Goal: Task Accomplishment & Management: Use online tool/utility

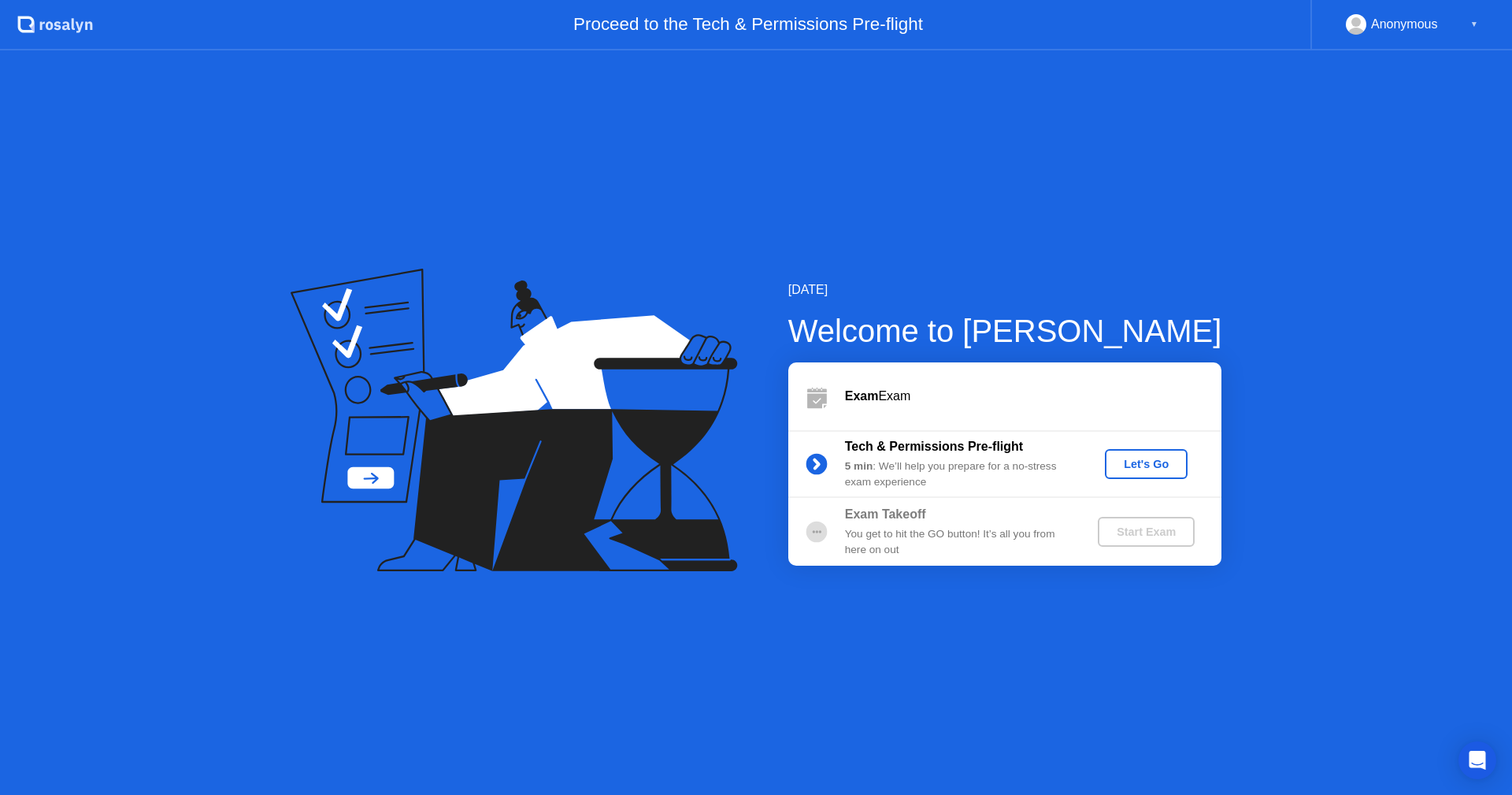
click at [1149, 470] on div "Let's Go" at bounding box center [1146, 463] width 70 height 12
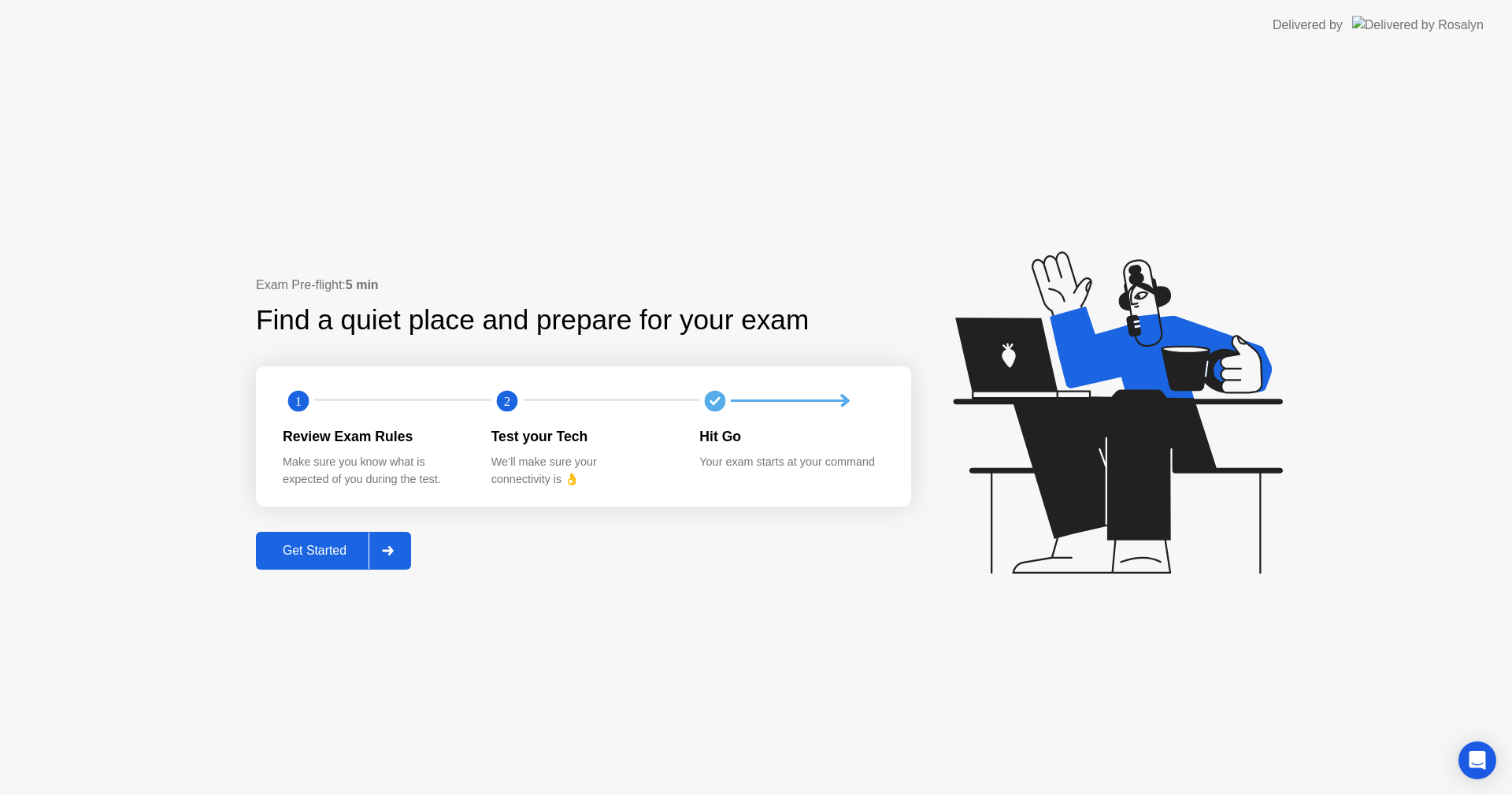
click at [333, 554] on div "Get Started" at bounding box center [314, 550] width 108 height 14
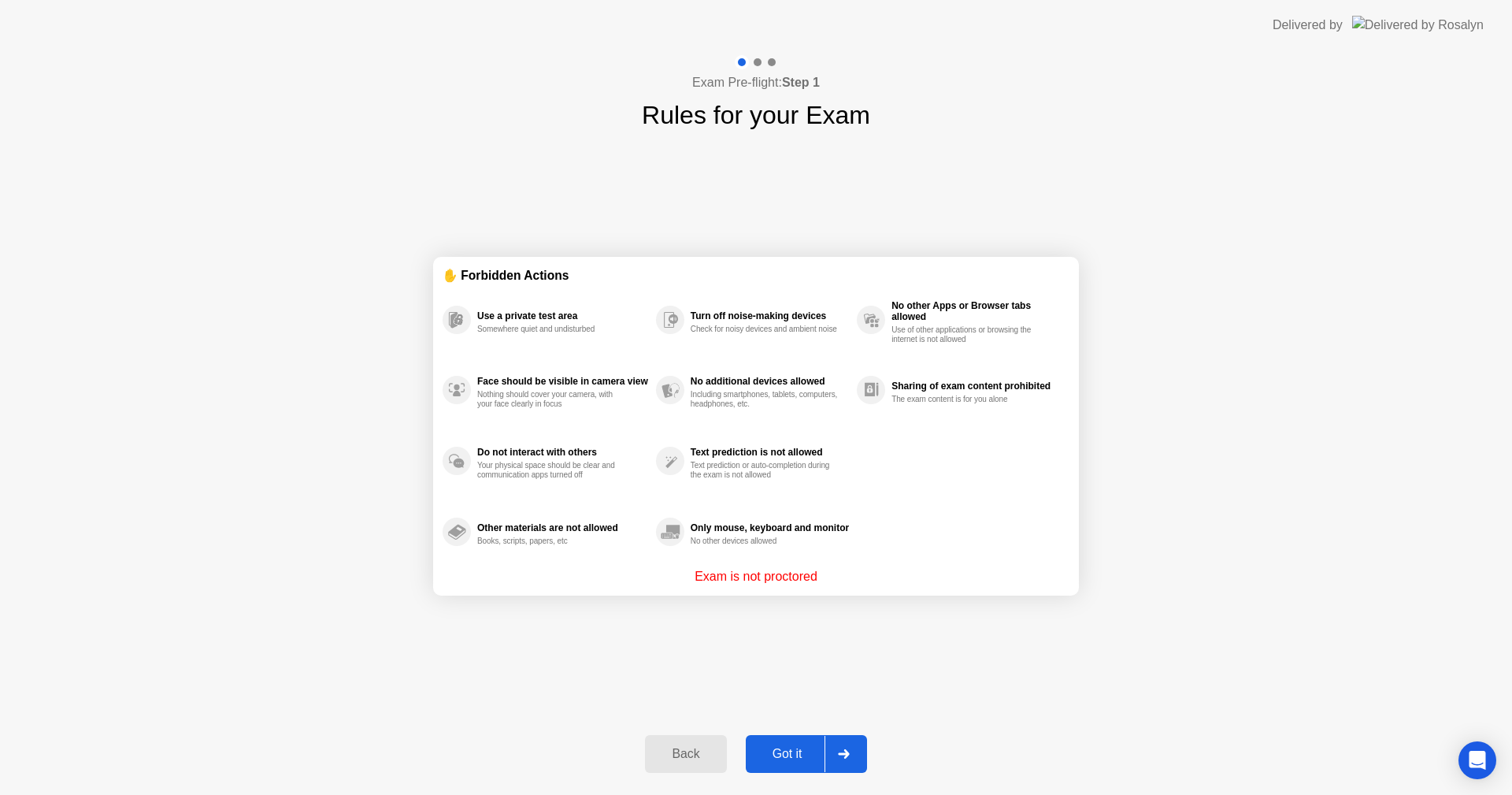
drag, startPoint x: 781, startPoint y: 581, endPoint x: 820, endPoint y: 581, distance: 39.0
click at [817, 581] on p "Exam is not proctored" at bounding box center [756, 576] width 123 height 19
click at [583, 532] on div "Other materials are not allowed" at bounding box center [563, 528] width 171 height 11
drag, startPoint x: 706, startPoint y: 533, endPoint x: 811, endPoint y: 541, distance: 105.3
click at [801, 540] on div "Only mouse, keyboard and monitor No other devices allowed" at bounding box center [770, 532] width 158 height 28
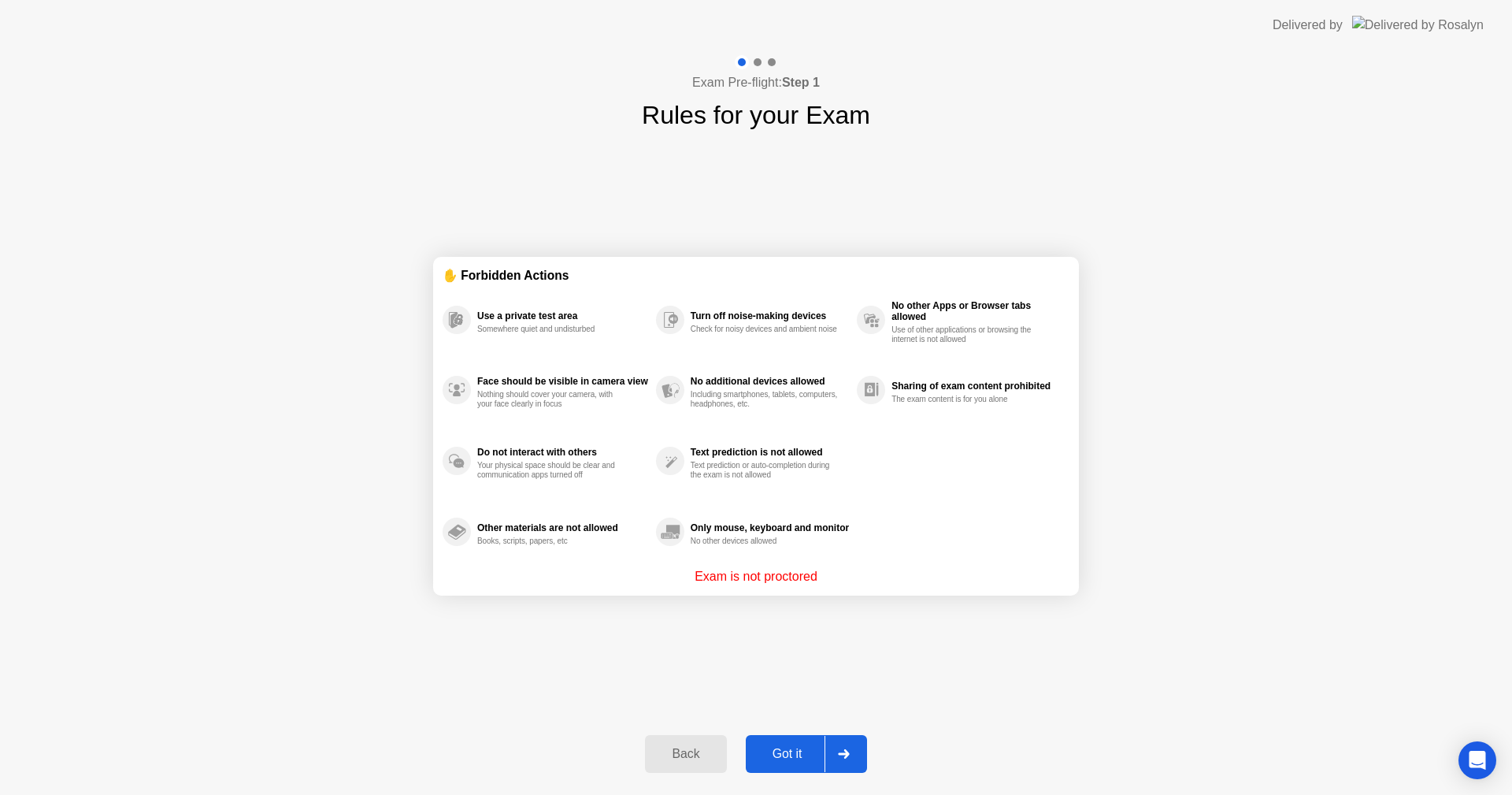
click at [775, 460] on div "Text prediction is not allowed Text prediction or auto-completion during the ex…" at bounding box center [770, 461] width 158 height 38
drag, startPoint x: 521, startPoint y: 455, endPoint x: 589, endPoint y: 477, distance: 71.5
click at [587, 477] on div "Do not interact with others Your physical space should be clear and communicati…" at bounding box center [563, 461] width 171 height 38
drag, startPoint x: 501, startPoint y: 378, endPoint x: 629, endPoint y: 442, distance: 143.1
click at [538, 395] on div "Face should be visible in camera view Nothing should cover your camera, with yo…" at bounding box center [563, 390] width 171 height 38
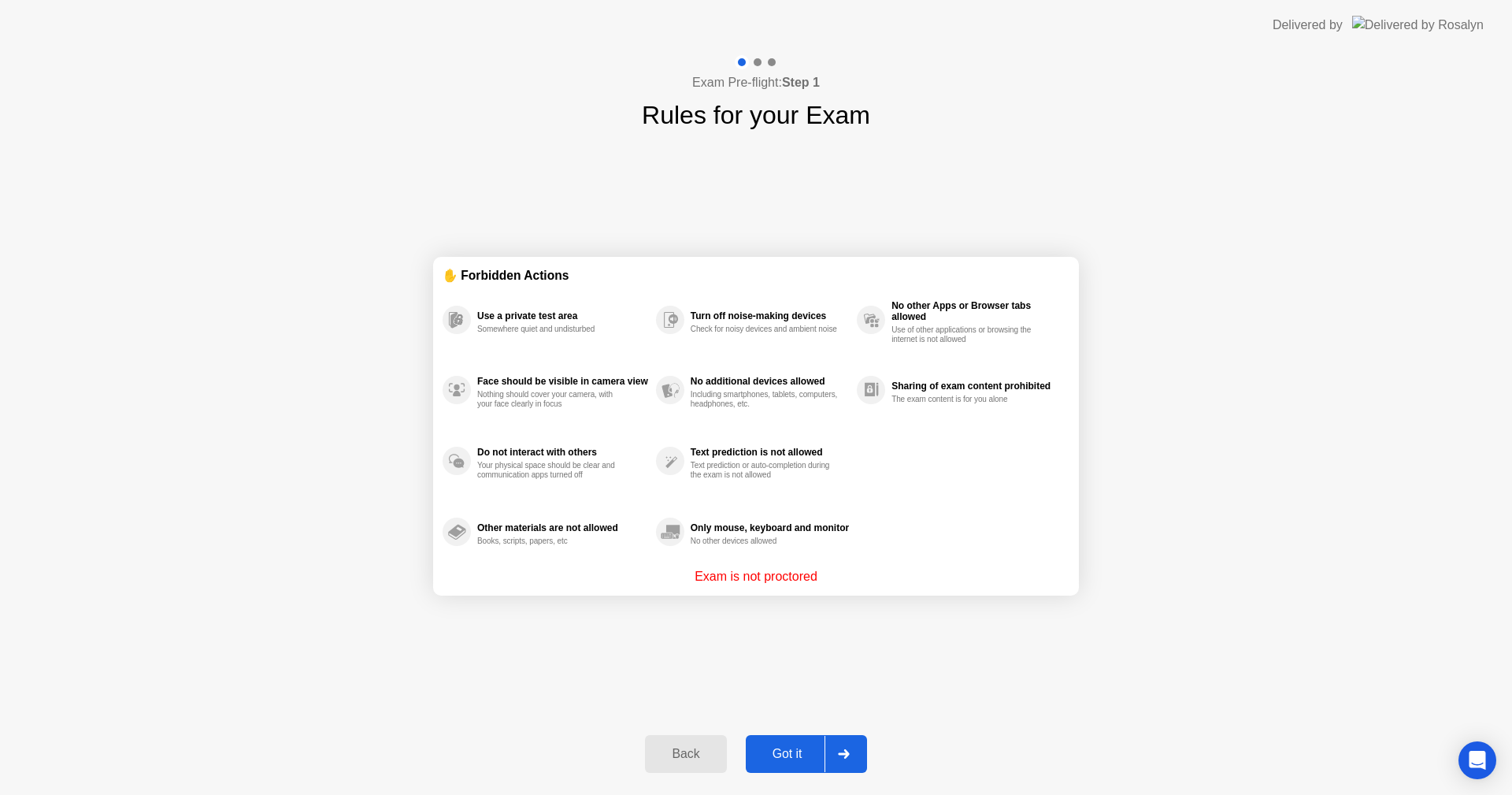
drag, startPoint x: 928, startPoint y: 316, endPoint x: 933, endPoint y: 474, distance: 158.1
click at [935, 323] on div "No other Apps or Browser tabs allowed Use of other applications or browsing the…" at bounding box center [976, 320] width 170 height 49
click at [793, 755] on div "Got it" at bounding box center [787, 754] width 74 height 14
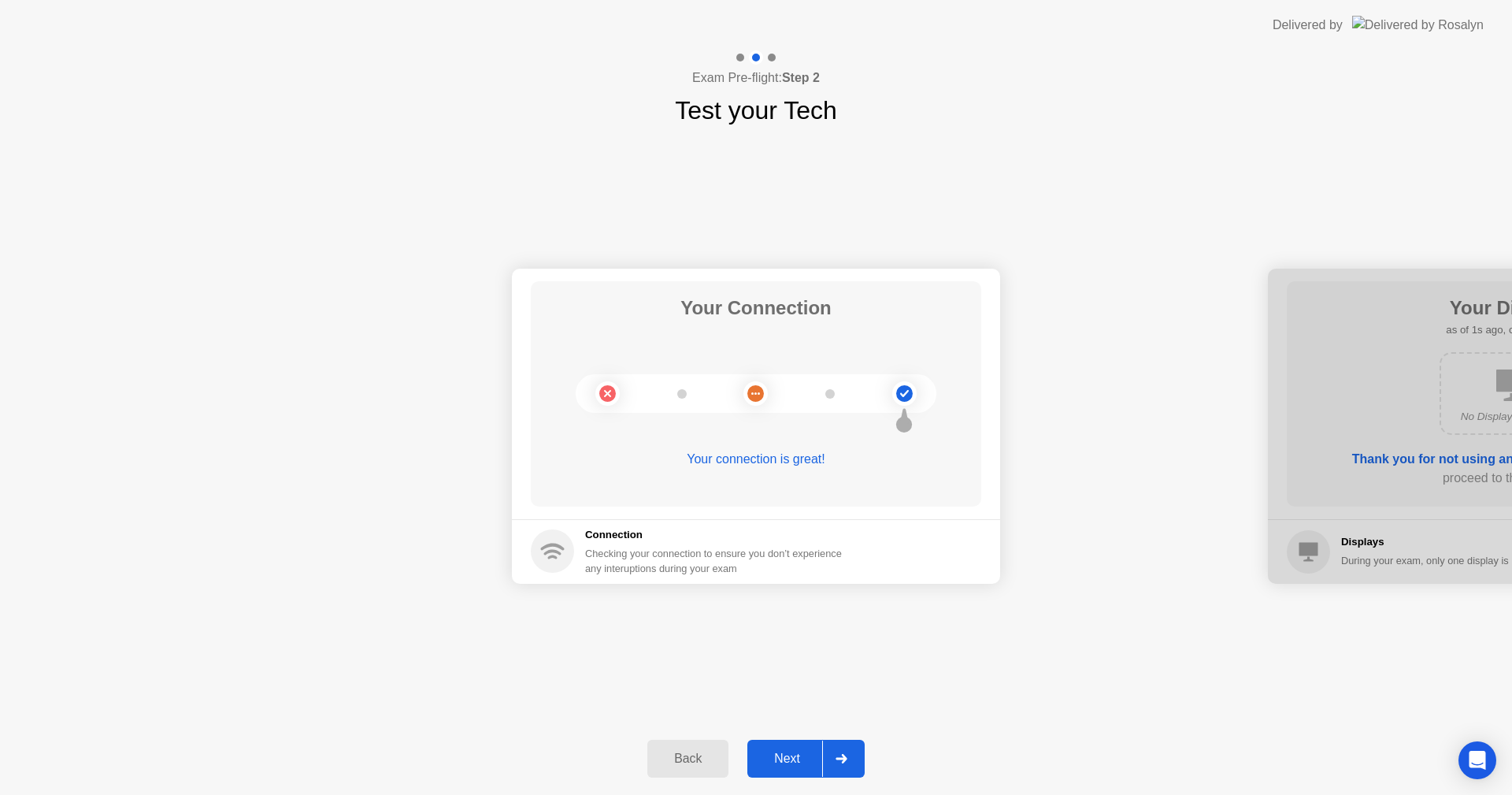
click at [812, 751] on button "Next" at bounding box center [806, 759] width 118 height 38
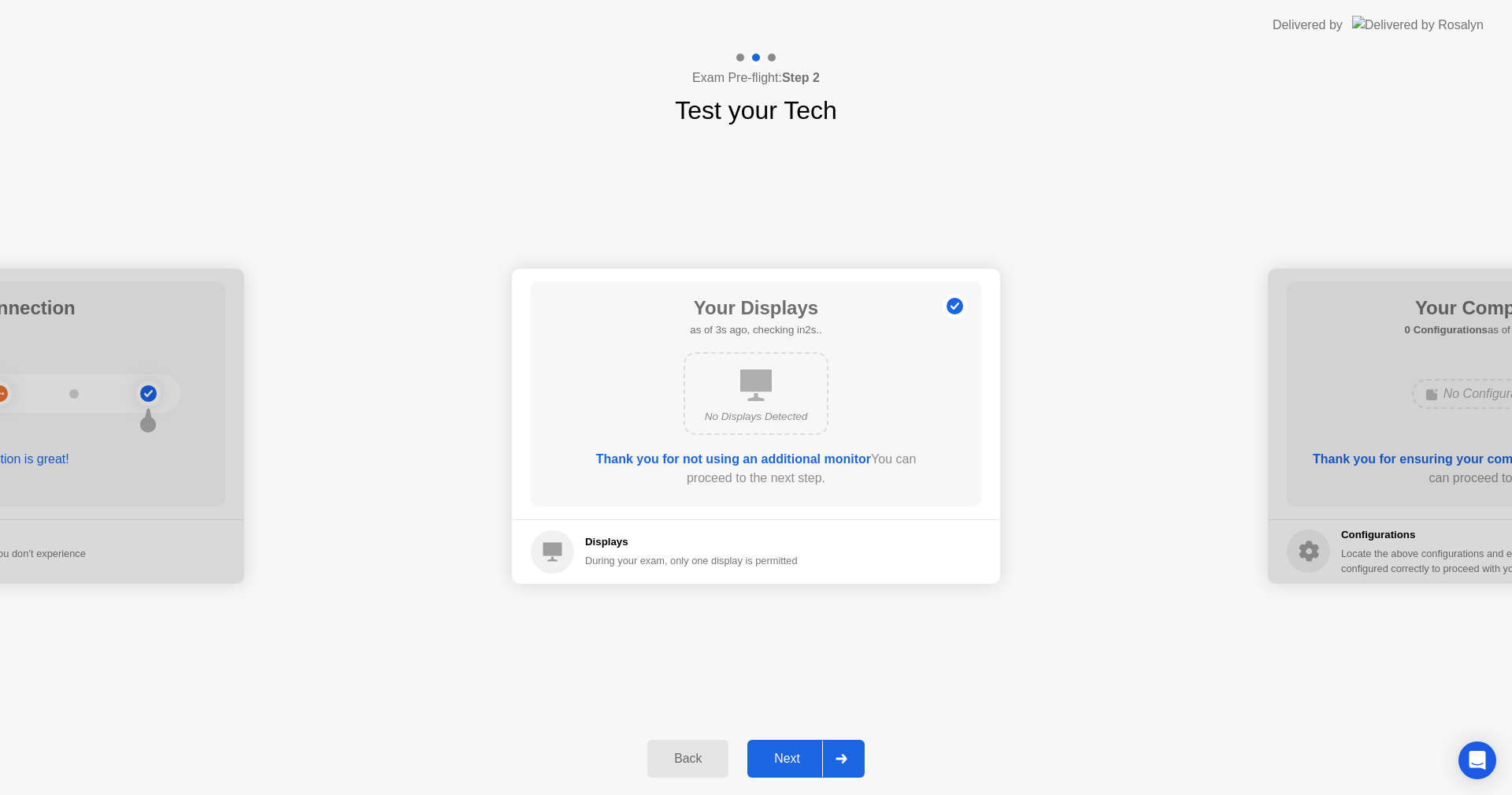
click at [810, 745] on button "Next" at bounding box center [806, 759] width 118 height 38
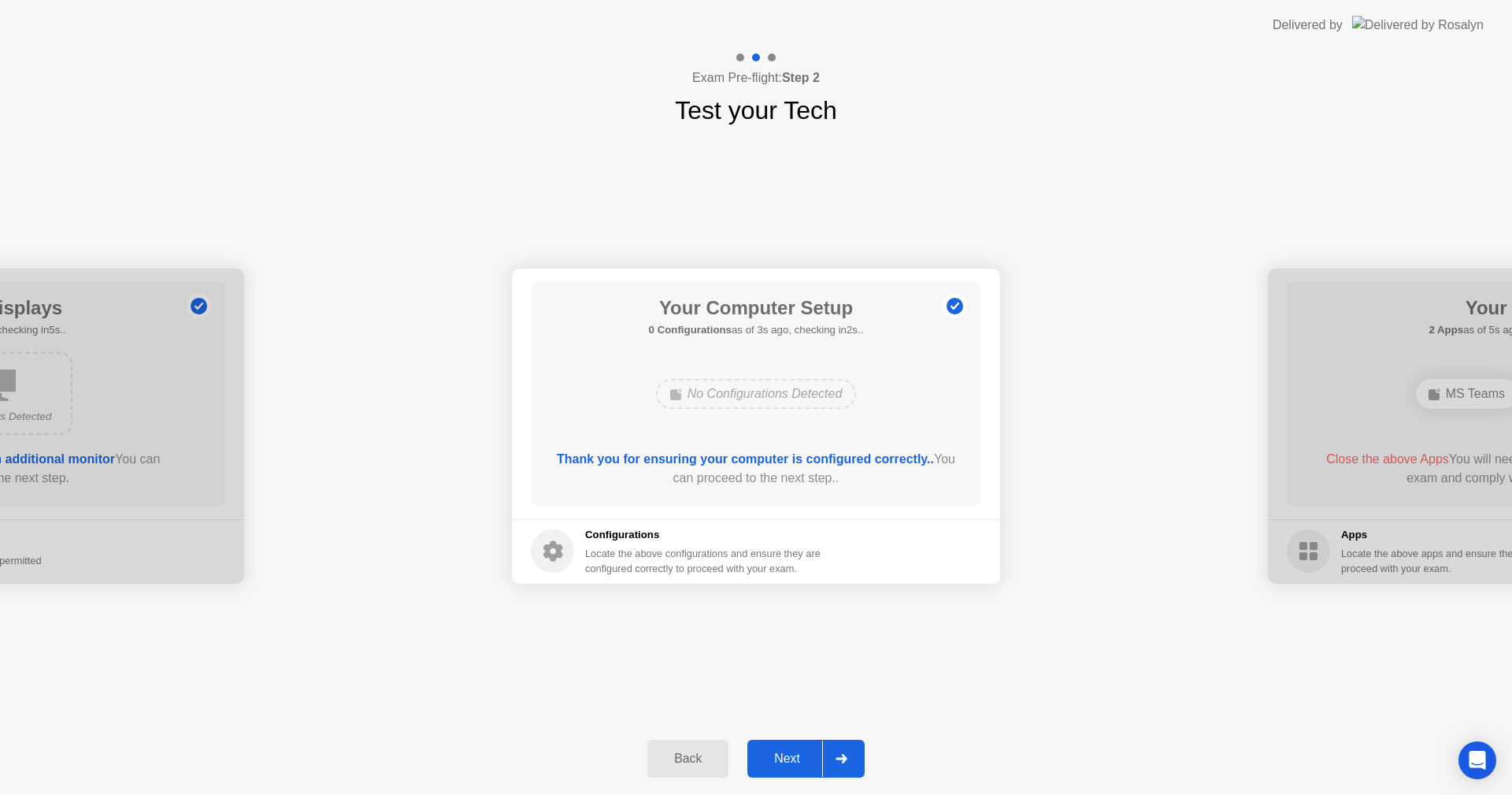
click at [816, 765] on div "Next" at bounding box center [787, 758] width 70 height 14
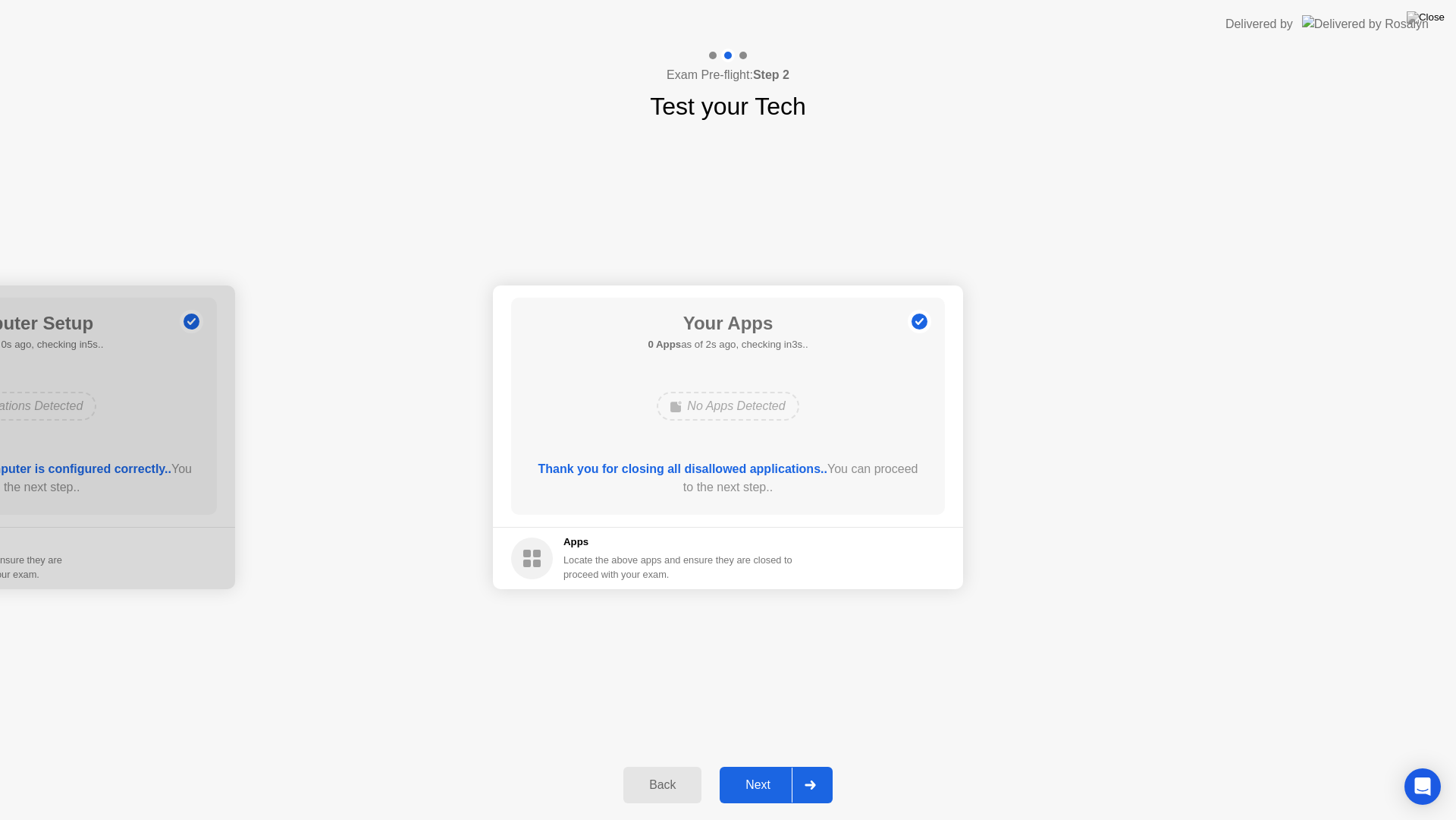
click at [793, 765] on div at bounding box center [810, 785] width 36 height 34
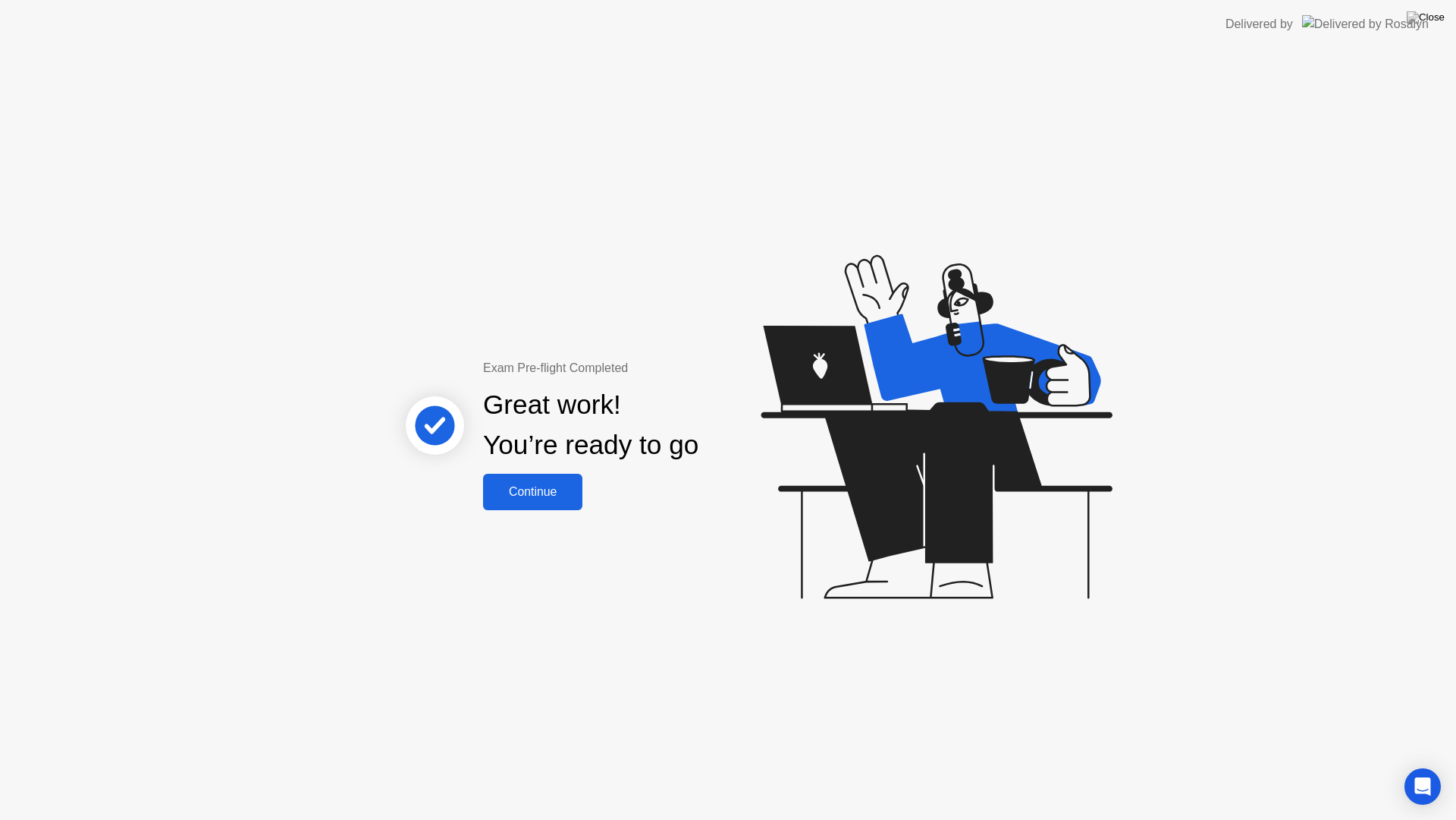
click at [549, 499] on div "Continue" at bounding box center [533, 492] width 91 height 14
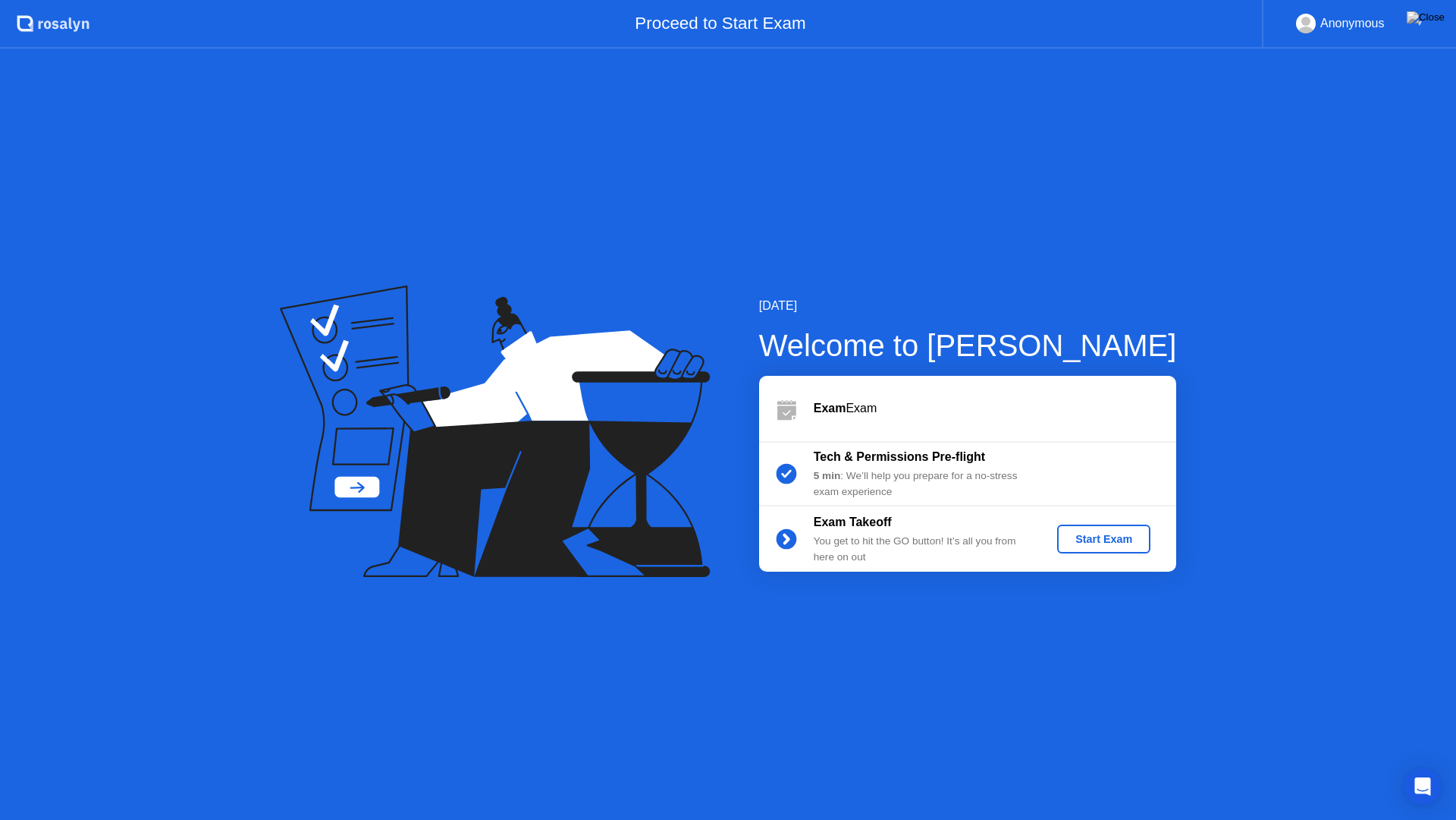
click at [1102, 544] on div "Start Exam" at bounding box center [1104, 538] width 82 height 12
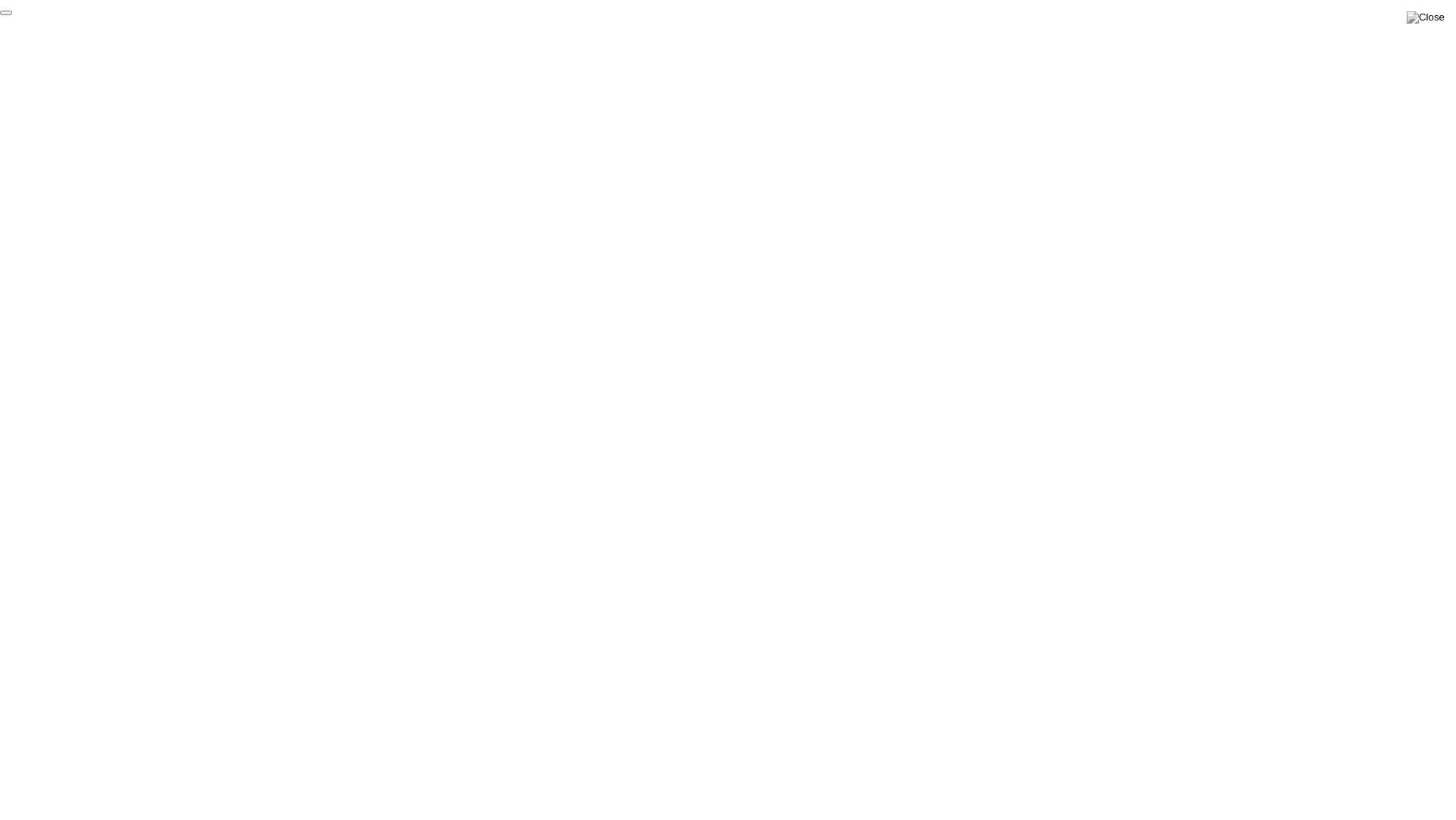
click div "End Proctoring Session"
